Goal: Navigation & Orientation: Find specific page/section

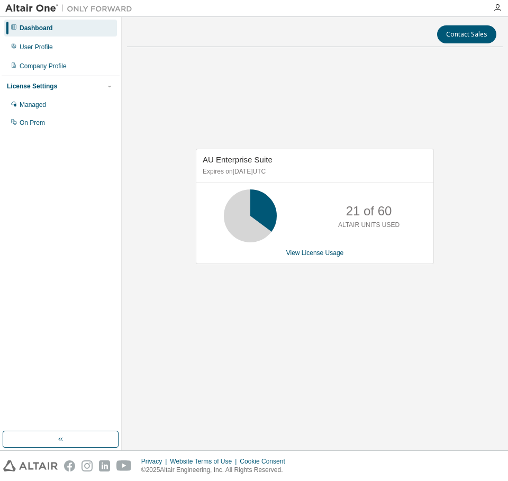
click at [233, 122] on div "AU Enterprise Suite Expires on April 1, 2026 UTC 21 of 60 ALTAIR UNITS USED Vie…" at bounding box center [314, 212] width 375 height 312
click at [289, 269] on div "AU Enterprise Suite Expires on April 1, 2026 UTC 21 of 60 ALTAIR UNITS USED Vie…" at bounding box center [309, 212] width 249 height 126
click at [42, 24] on div "Dashboard" at bounding box center [36, 28] width 33 height 8
click at [37, 44] on div "User Profile" at bounding box center [36, 47] width 33 height 8
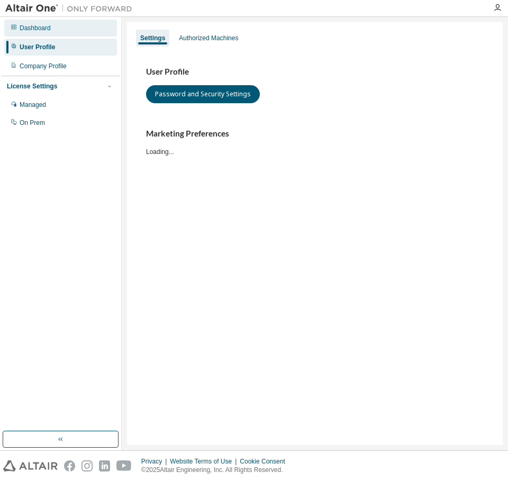
click at [43, 25] on div "Dashboard" at bounding box center [35, 28] width 31 height 8
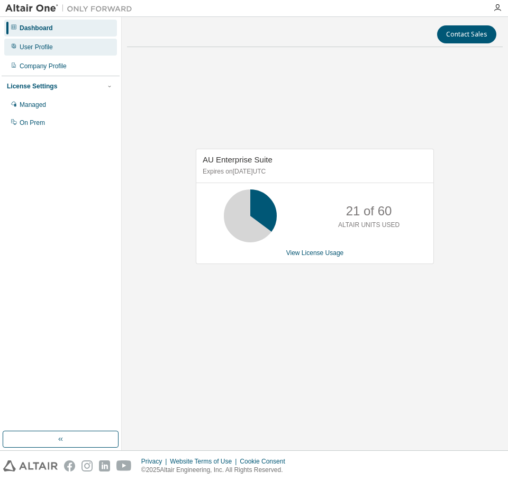
click at [44, 50] on div "User Profile" at bounding box center [36, 47] width 33 height 8
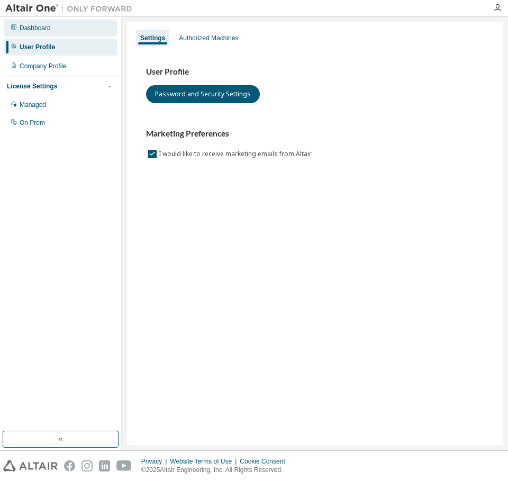
click at [42, 31] on div "Dashboard" at bounding box center [35, 28] width 31 height 8
